Goal: Navigation & Orientation: Find specific page/section

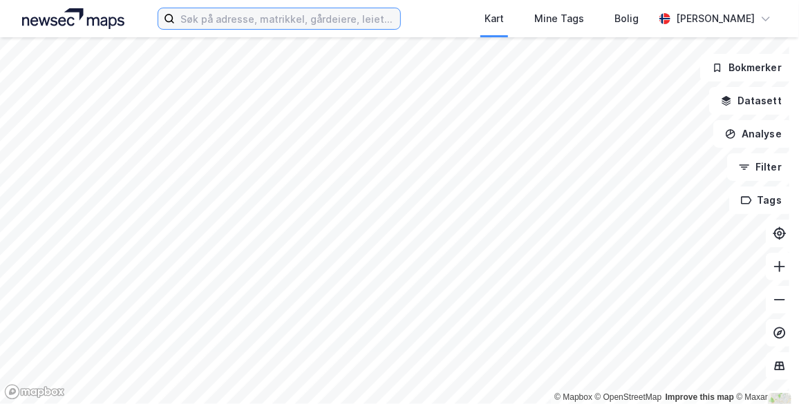
click at [229, 20] on input at bounding box center [287, 18] width 225 height 21
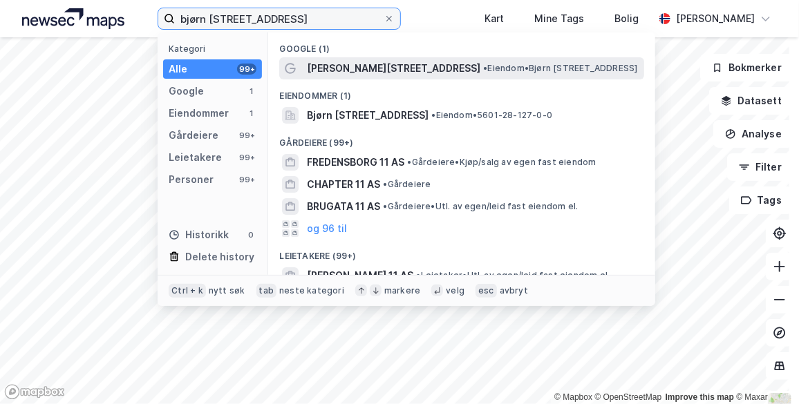
type input "bjørn [STREET_ADDRESS]"
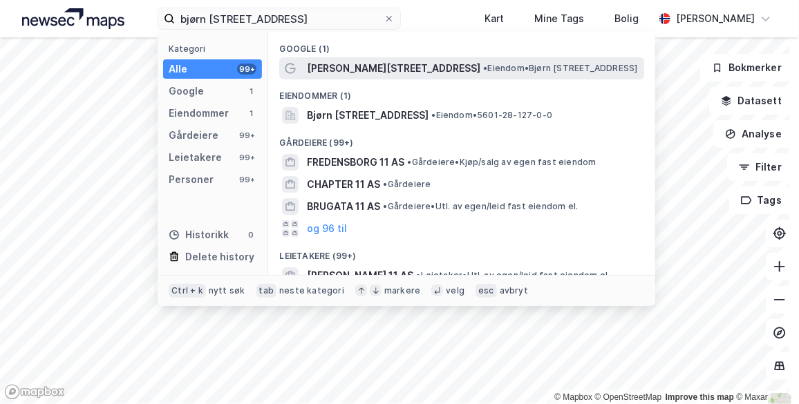
click at [344, 64] on span "[PERSON_NAME][STREET_ADDRESS]" at bounding box center [393, 68] width 173 height 17
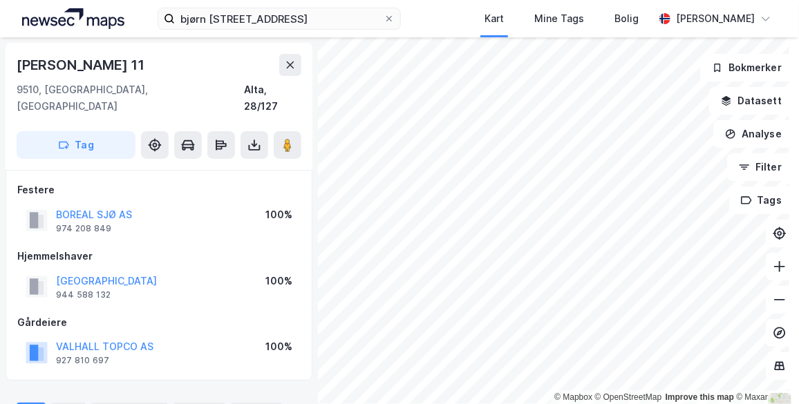
scroll to position [62, 0]
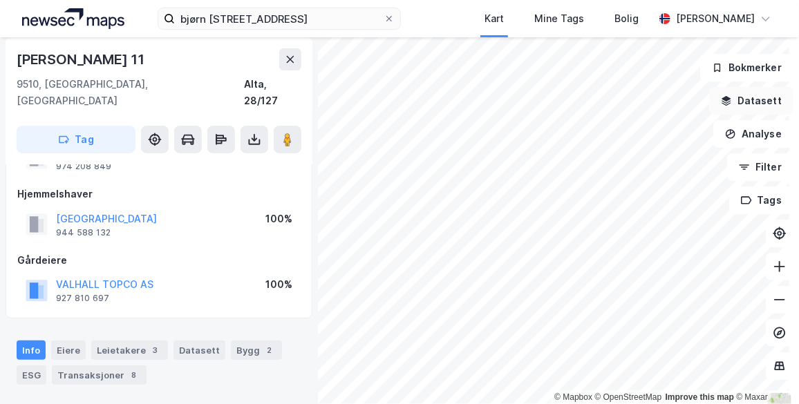
click at [755, 100] on button "Datasett" at bounding box center [751, 101] width 84 height 28
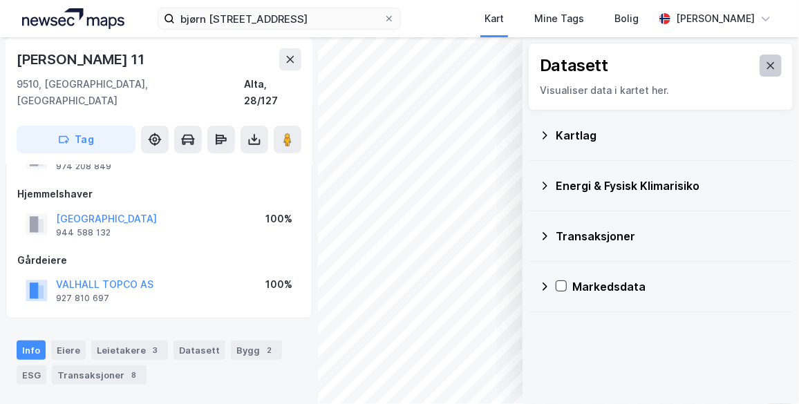
click at [765, 67] on icon at bounding box center [770, 65] width 11 height 11
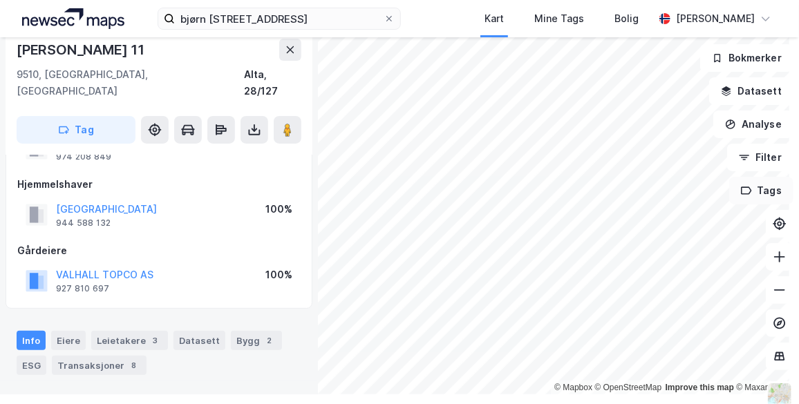
scroll to position [14, 0]
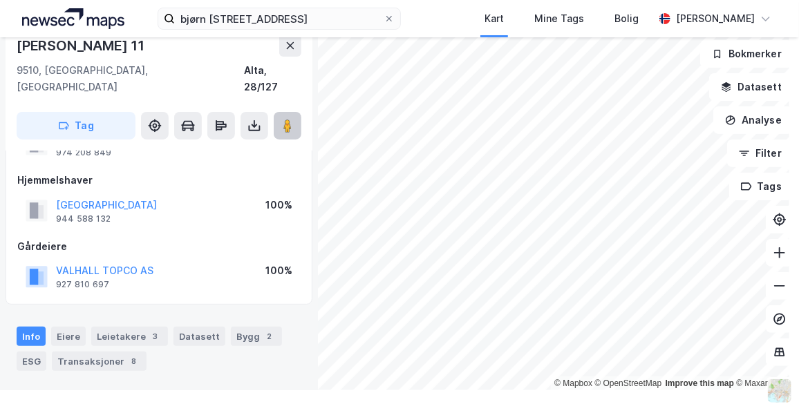
click at [283, 119] on image at bounding box center [287, 126] width 8 height 14
